Goal: Task Accomplishment & Management: Use online tool/utility

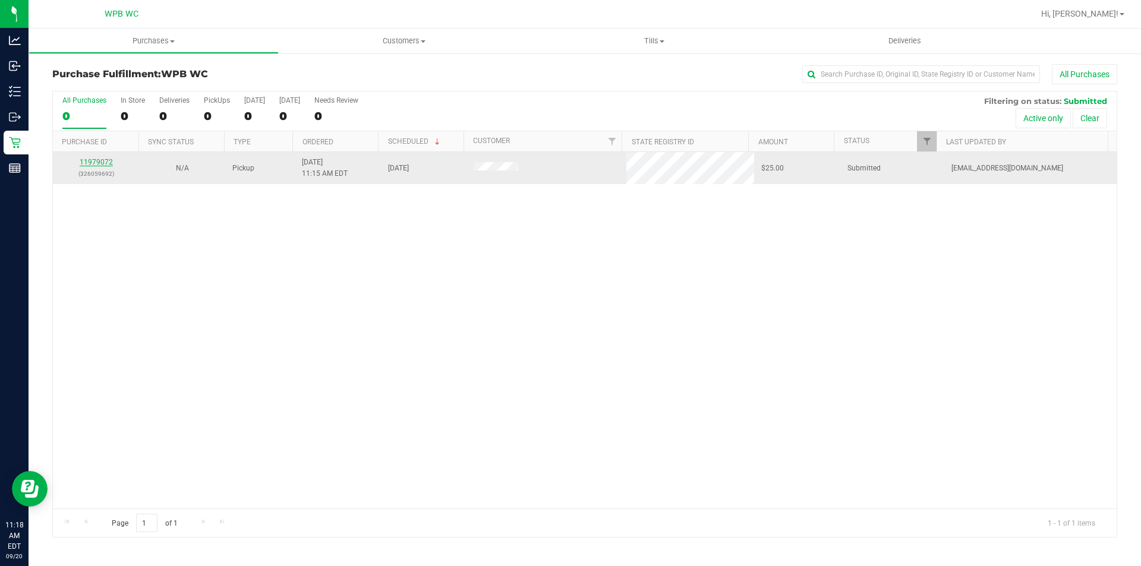
click at [96, 160] on link "11979072" at bounding box center [96, 162] width 33 height 8
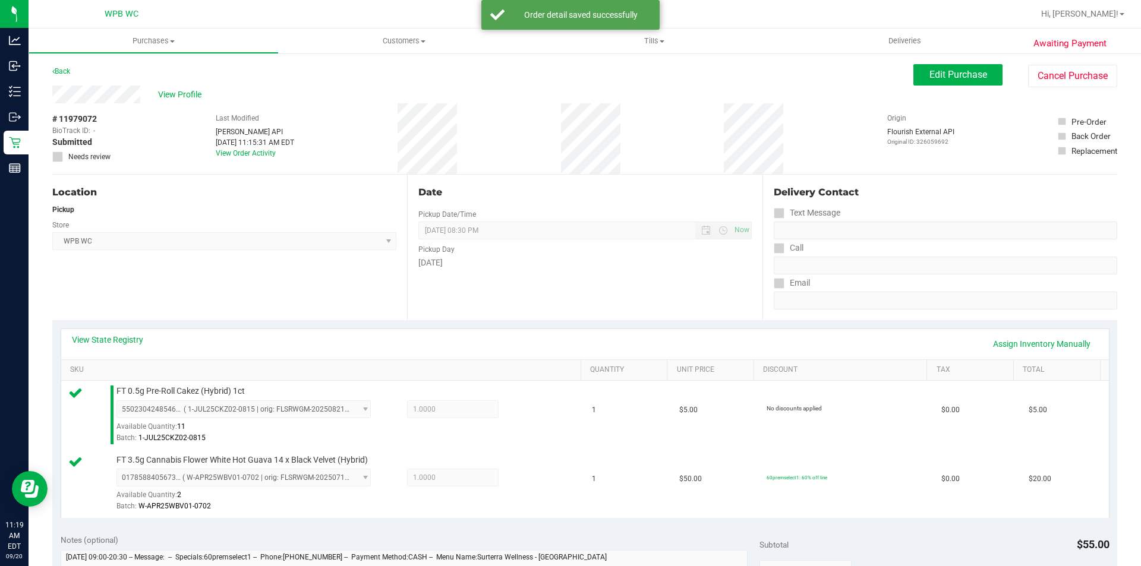
scroll to position [238, 0]
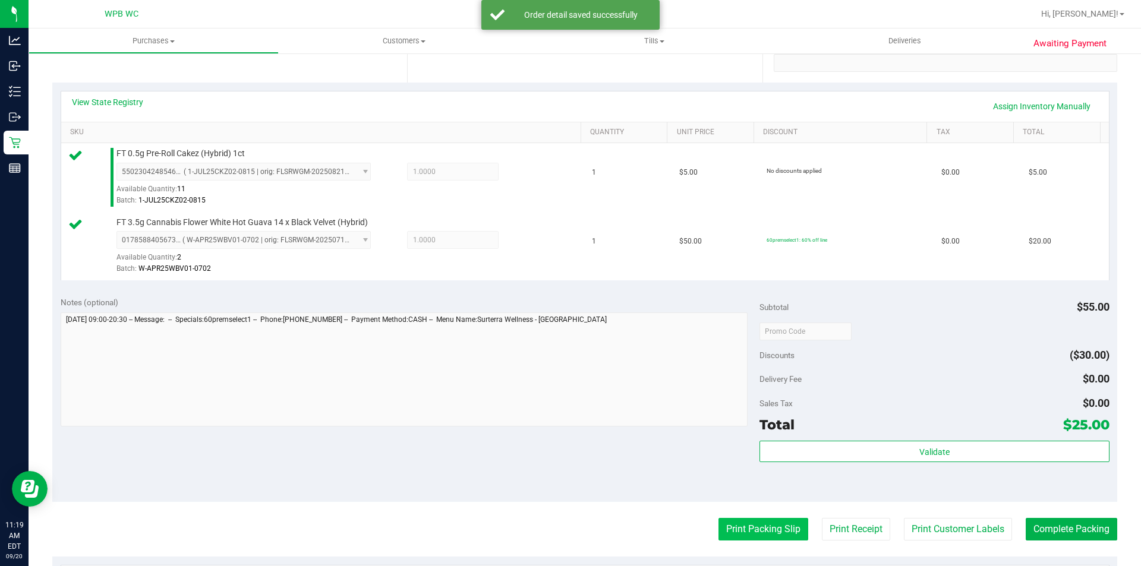
click at [757, 522] on button "Print Packing Slip" at bounding box center [763, 529] width 90 height 23
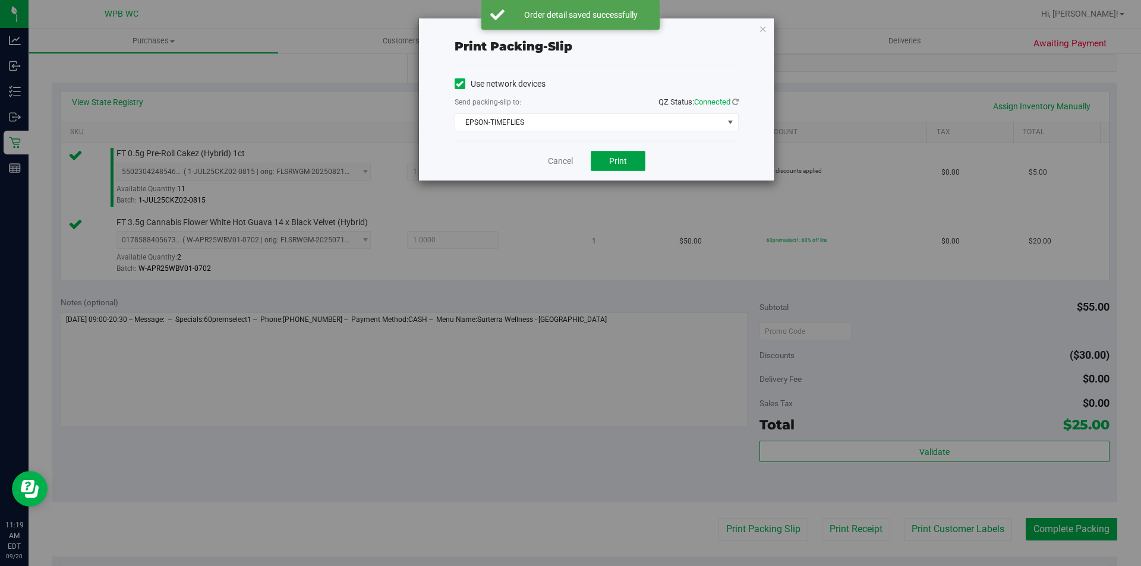
click at [616, 155] on button "Print" at bounding box center [618, 161] width 55 height 20
click at [762, 33] on icon "button" at bounding box center [763, 28] width 8 height 14
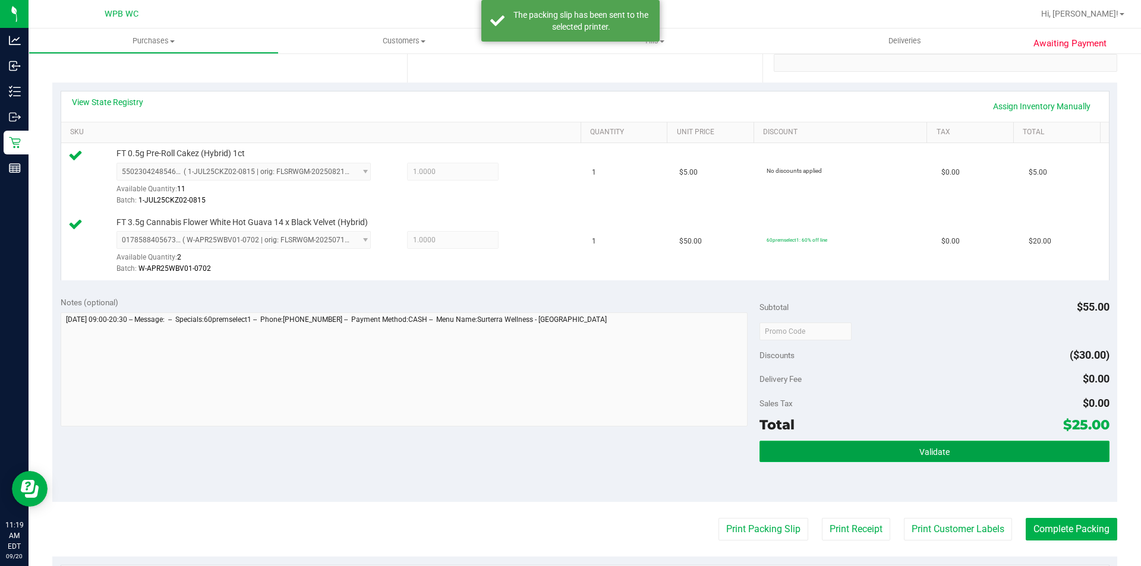
click at [895, 449] on button "Validate" at bounding box center [933, 451] width 349 height 21
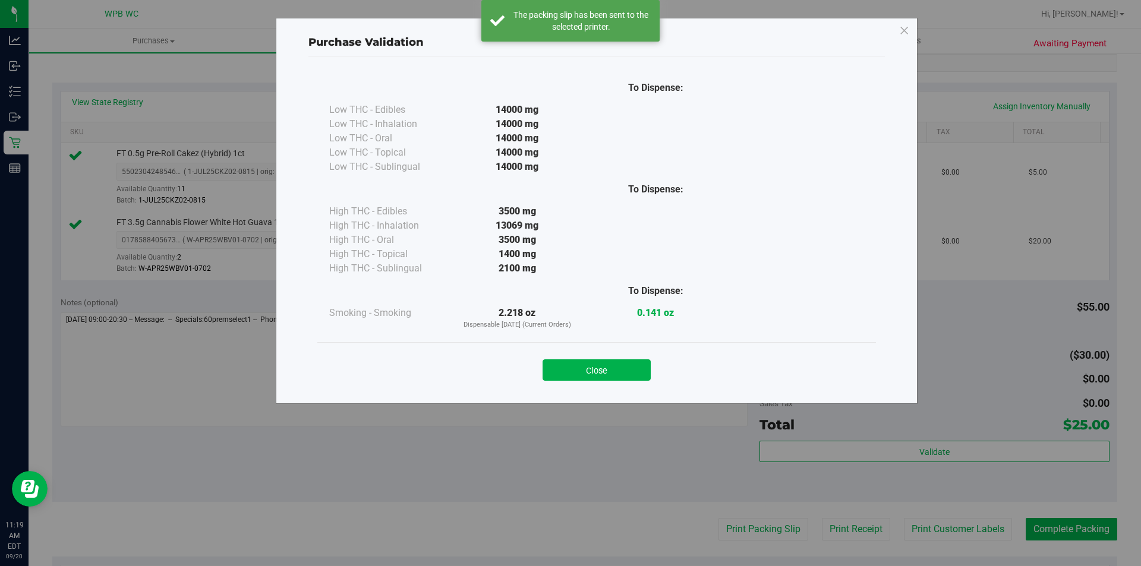
click at [621, 381] on div "Close" at bounding box center [596, 366] width 559 height 48
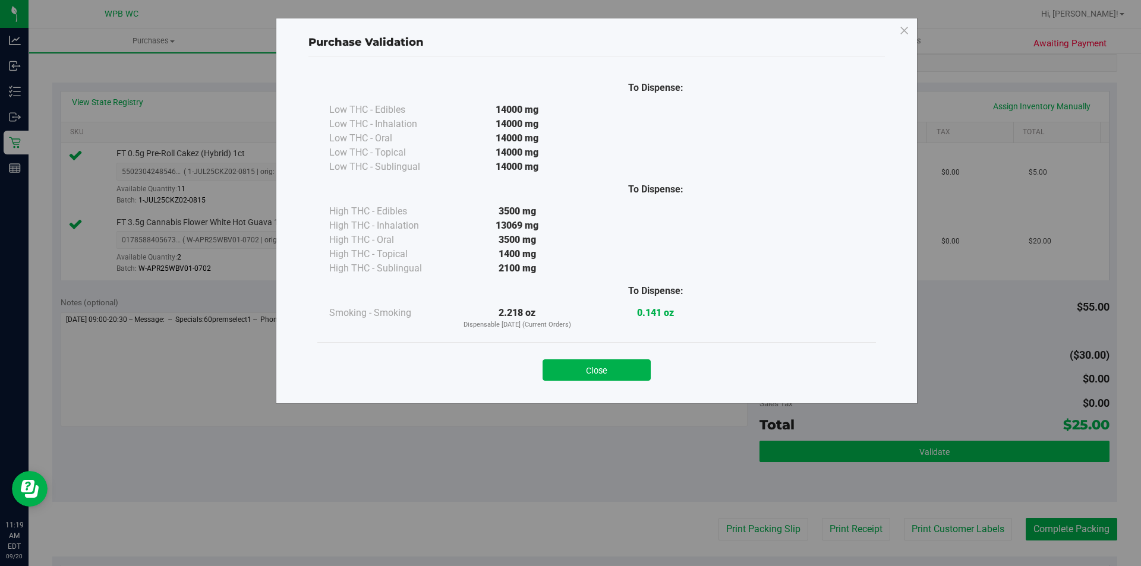
drag, startPoint x: 602, startPoint y: 371, endPoint x: 840, endPoint y: 450, distance: 251.2
click at [602, 371] on button "Close" at bounding box center [596, 369] width 108 height 21
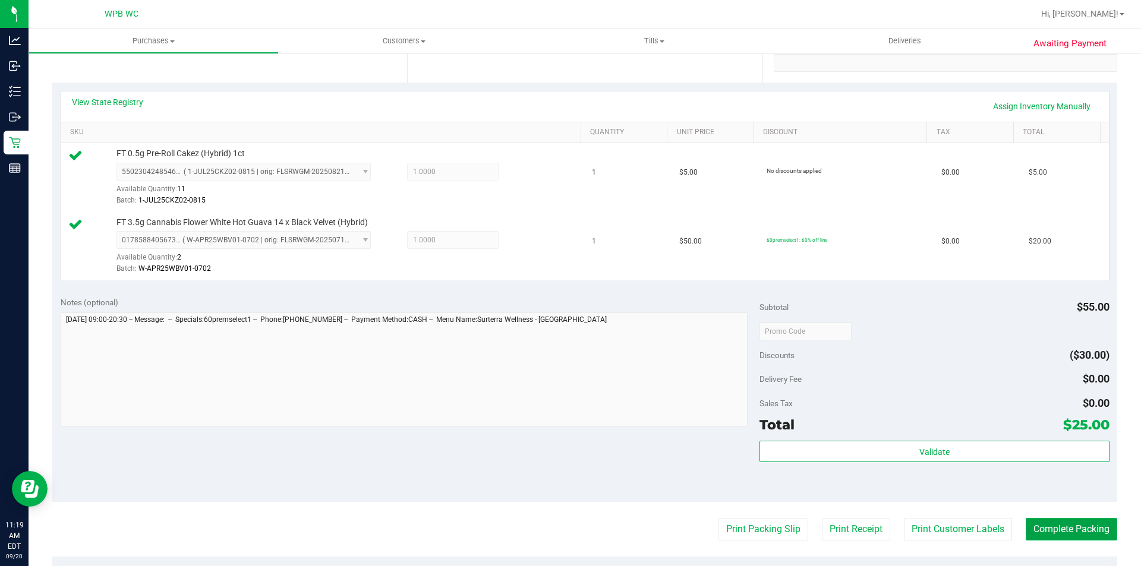
click at [1061, 523] on button "Complete Packing" at bounding box center [1072, 529] width 92 height 23
